Goal: Register for event/course

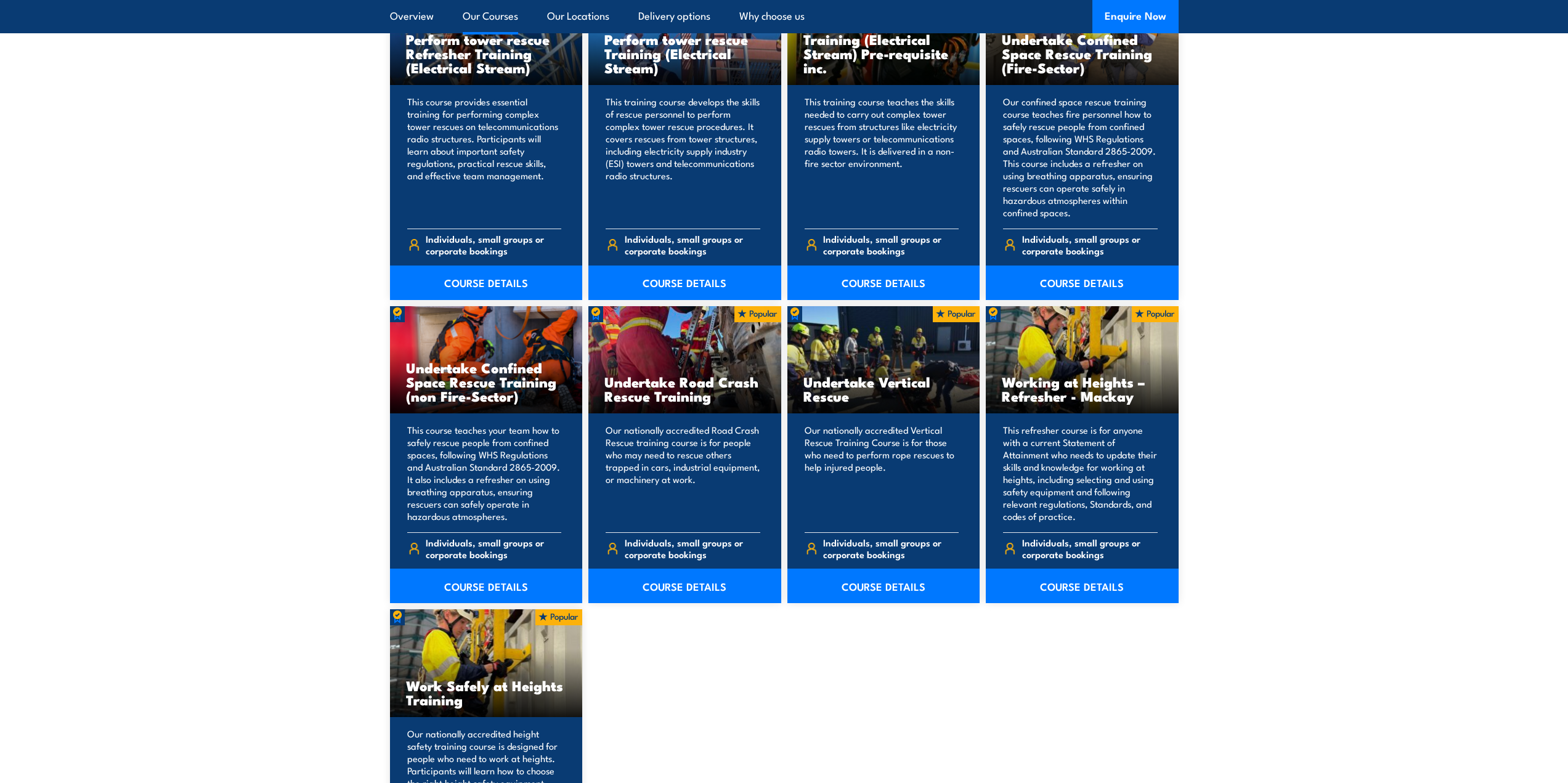
scroll to position [1170, 0]
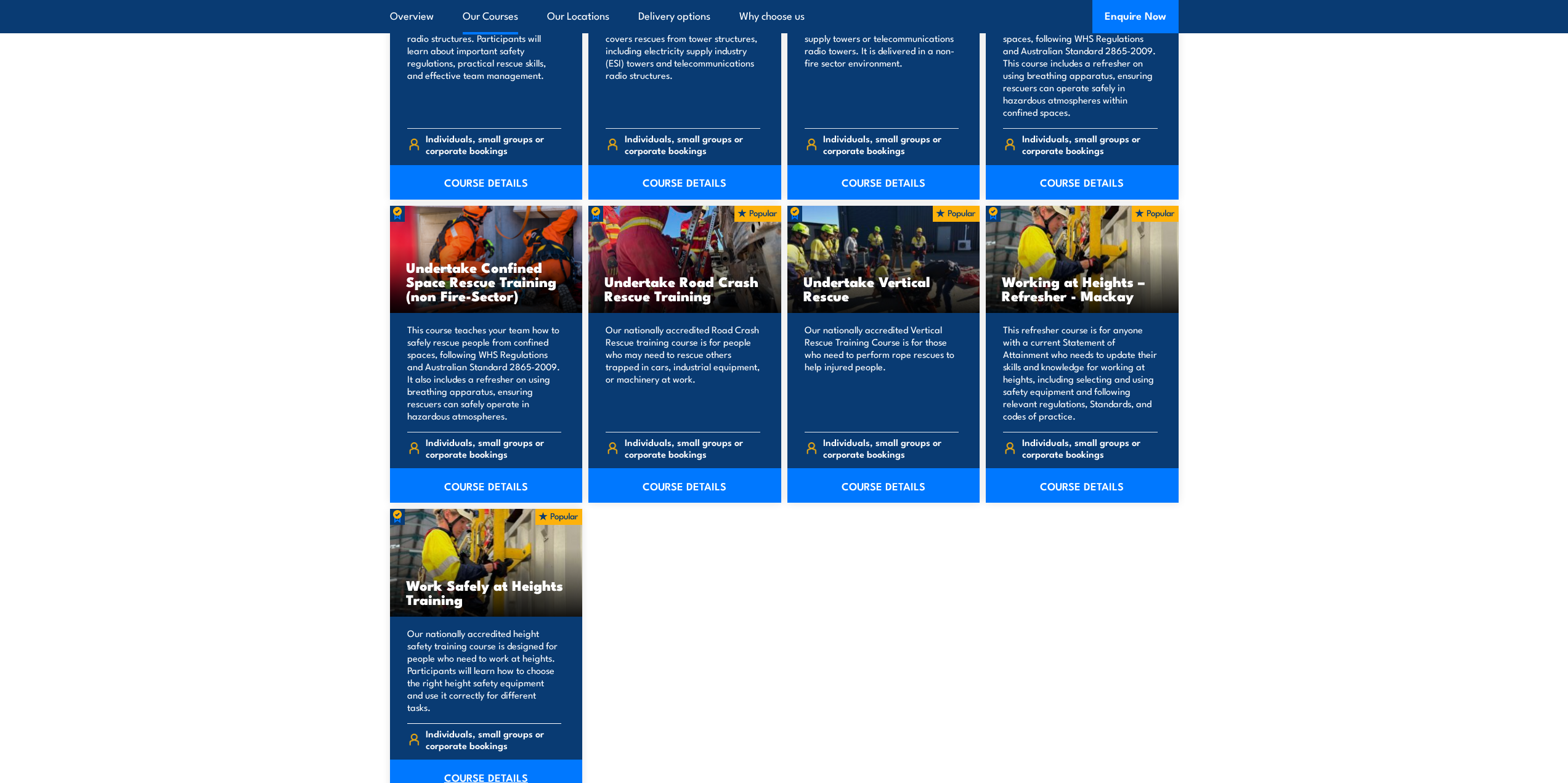
click at [496, 761] on link "COURSE DETAILS" at bounding box center [486, 776] width 193 height 34
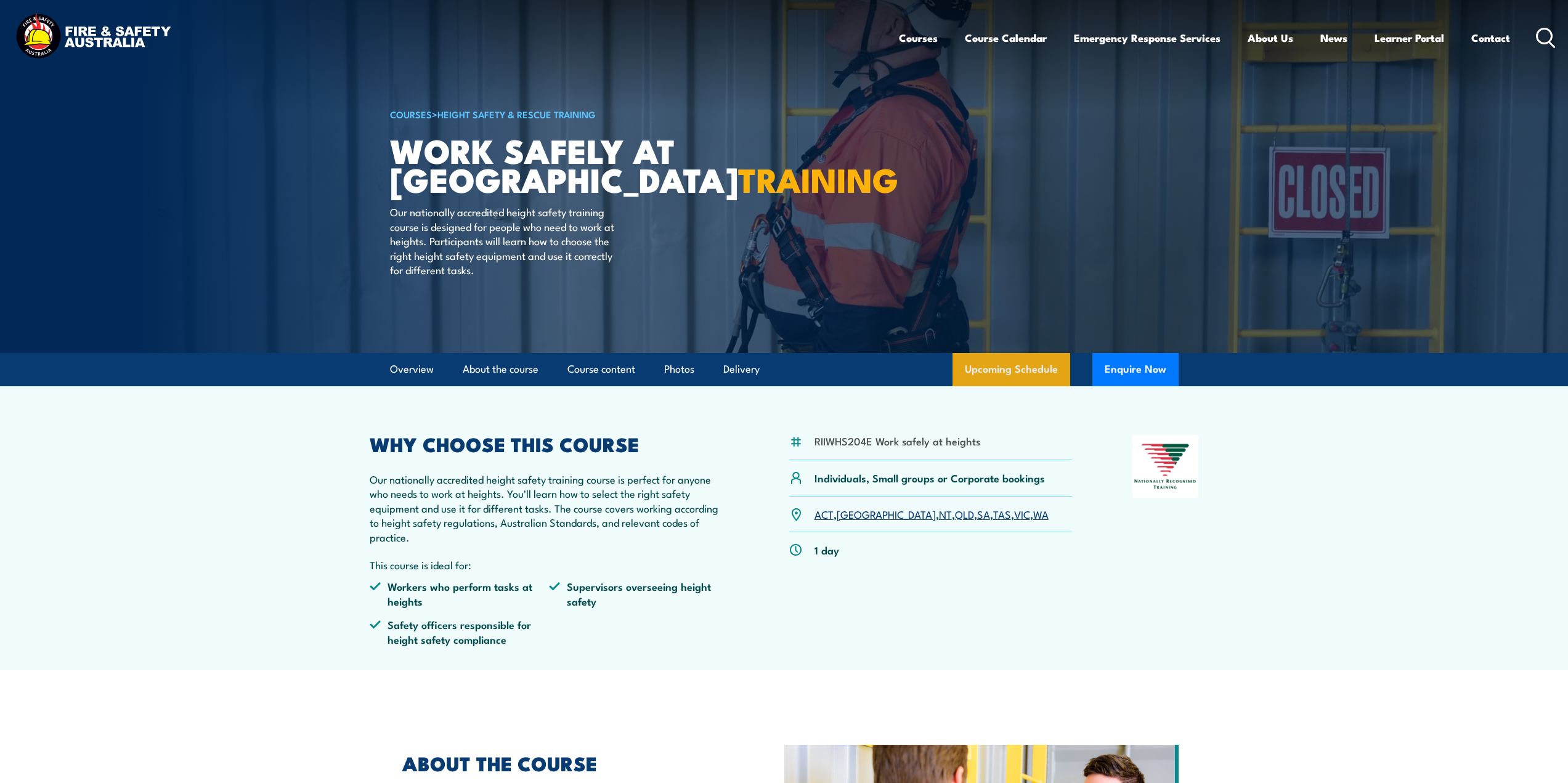
click at [1011, 378] on link "Upcoming Schedule" at bounding box center [1011, 369] width 118 height 33
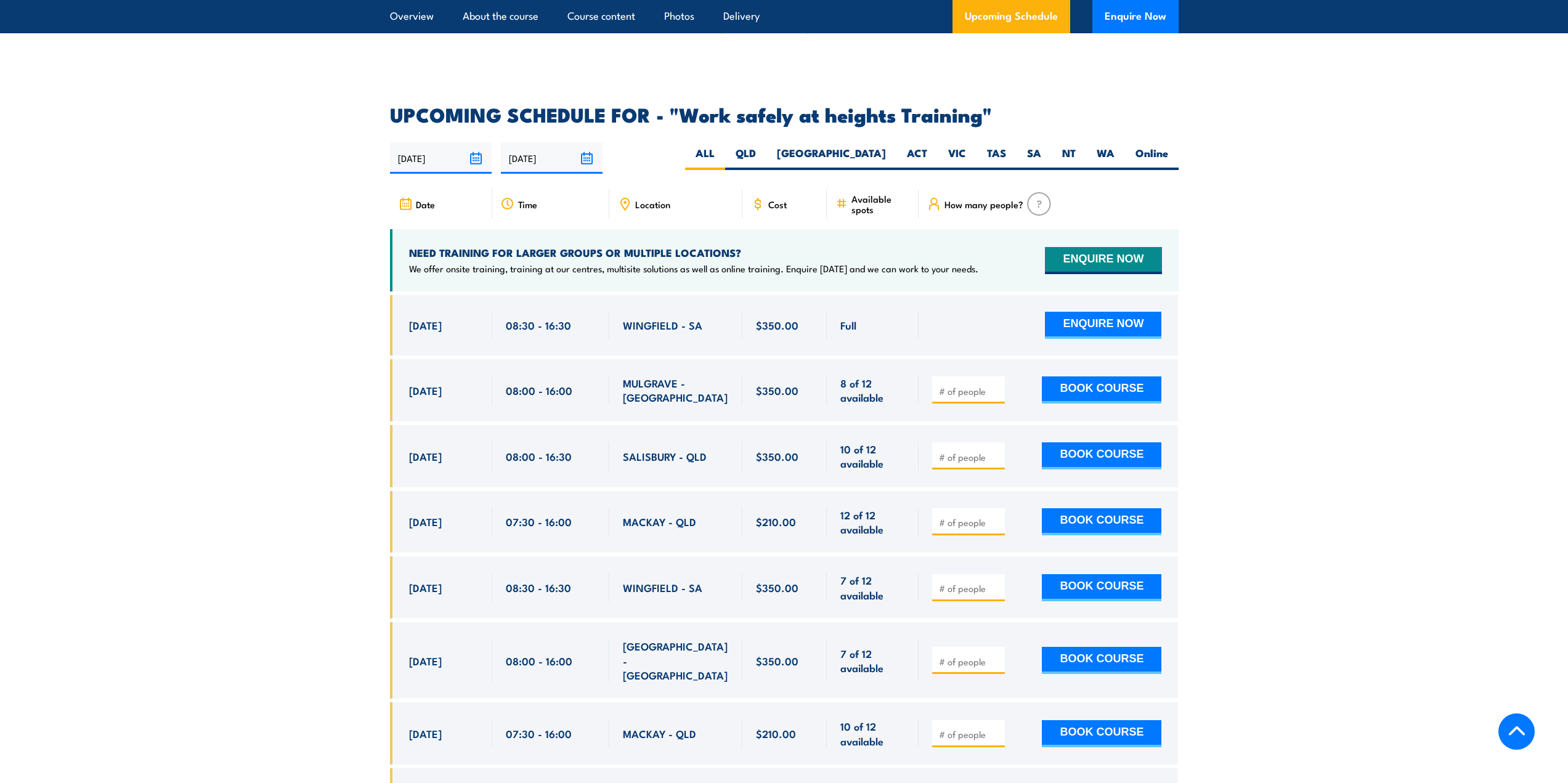
scroll to position [1836, 0]
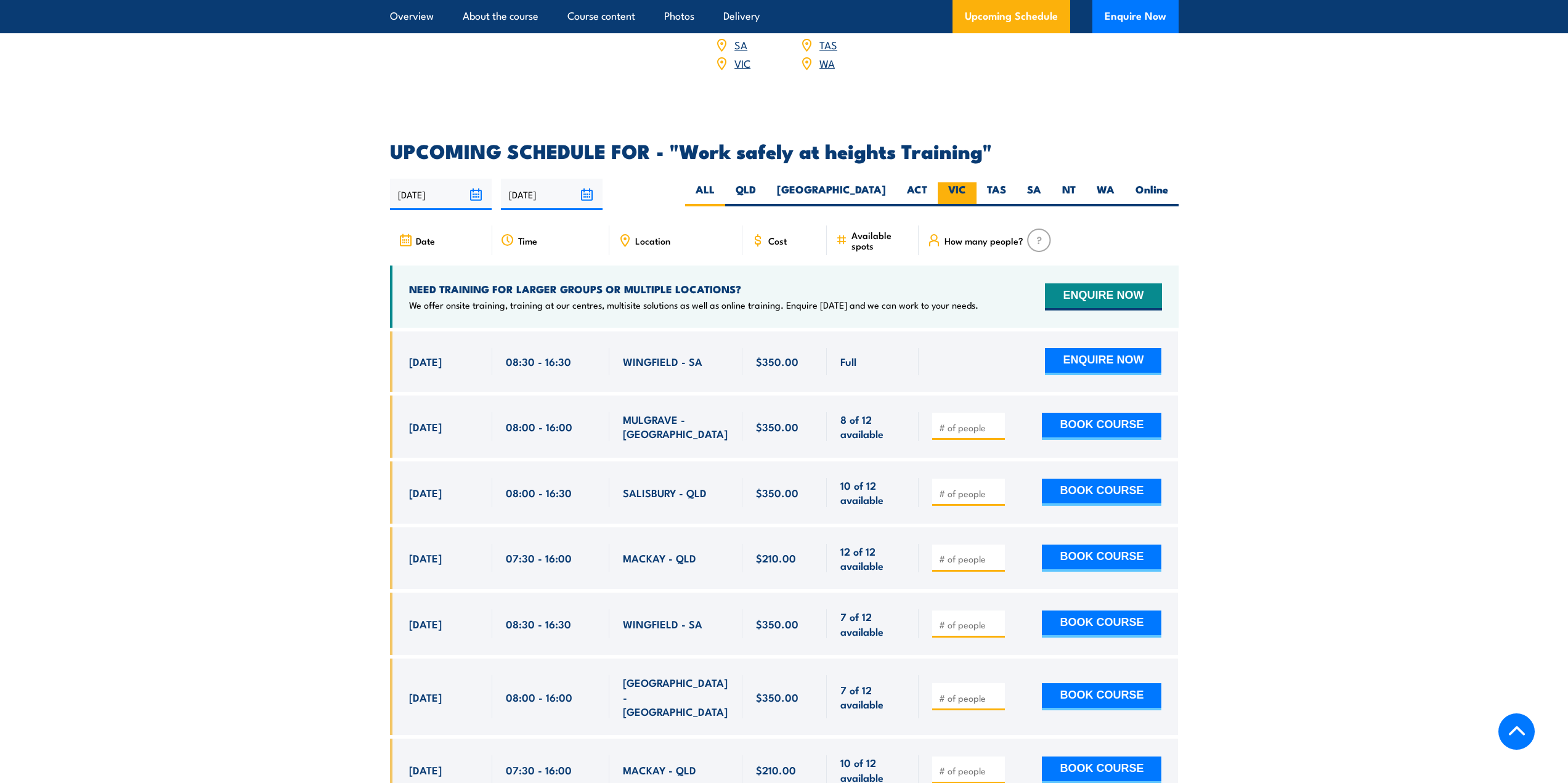
click at [956, 182] on label "VIC" at bounding box center [957, 194] width 39 height 24
click at [966, 182] on input "VIC" at bounding box center [970, 186] width 8 height 8
radio input "true"
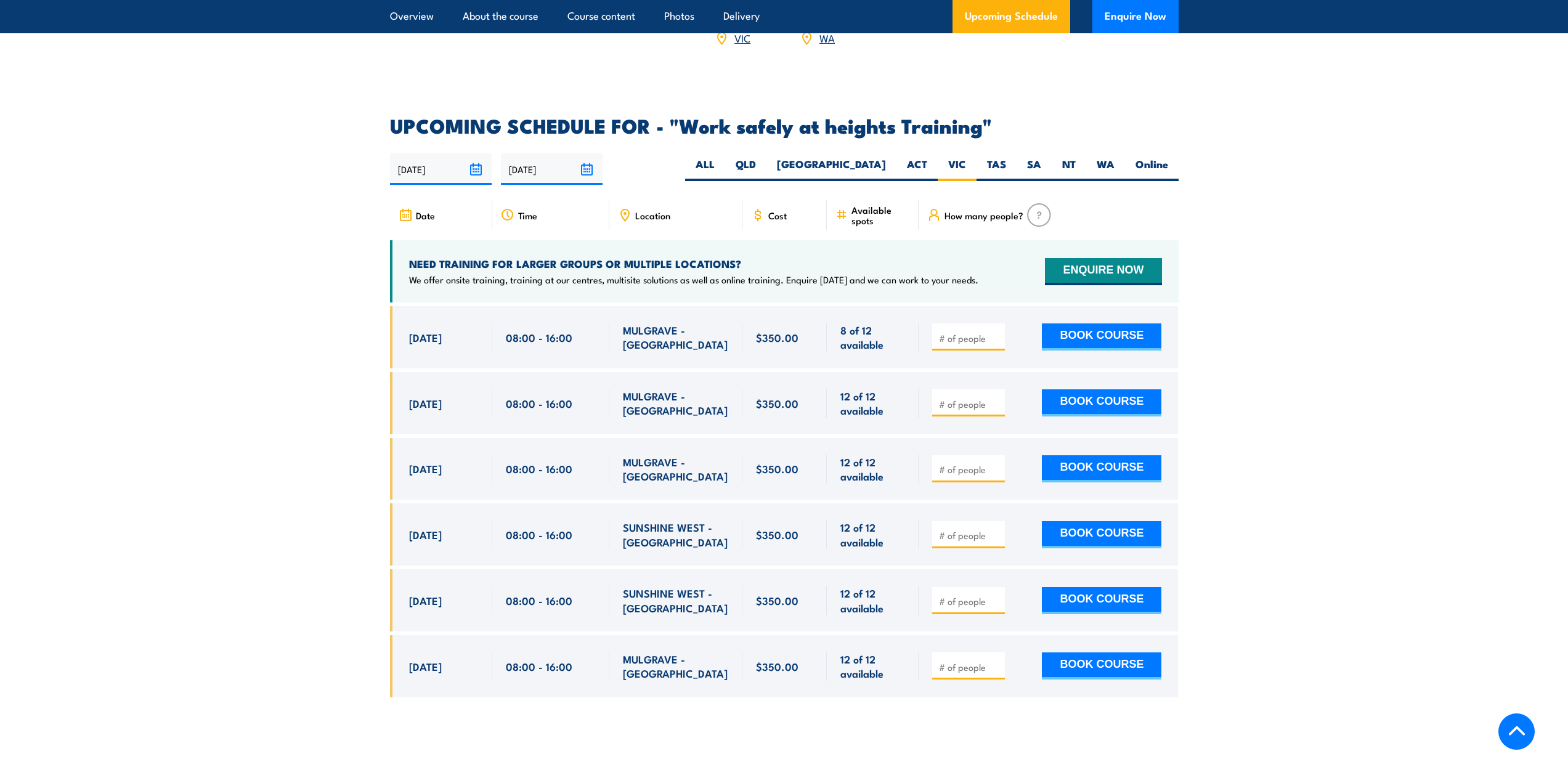
scroll to position [1836, 0]
